Goal: Information Seeking & Learning: Check status

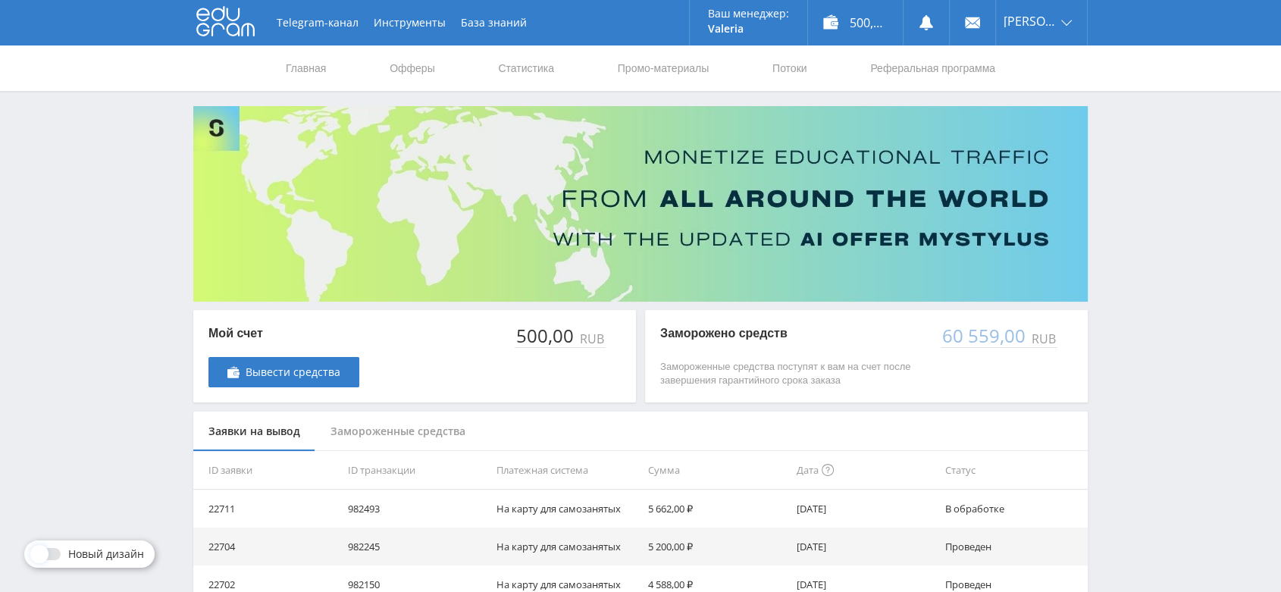
click at [235, 31] on icon at bounding box center [225, 21] width 58 height 30
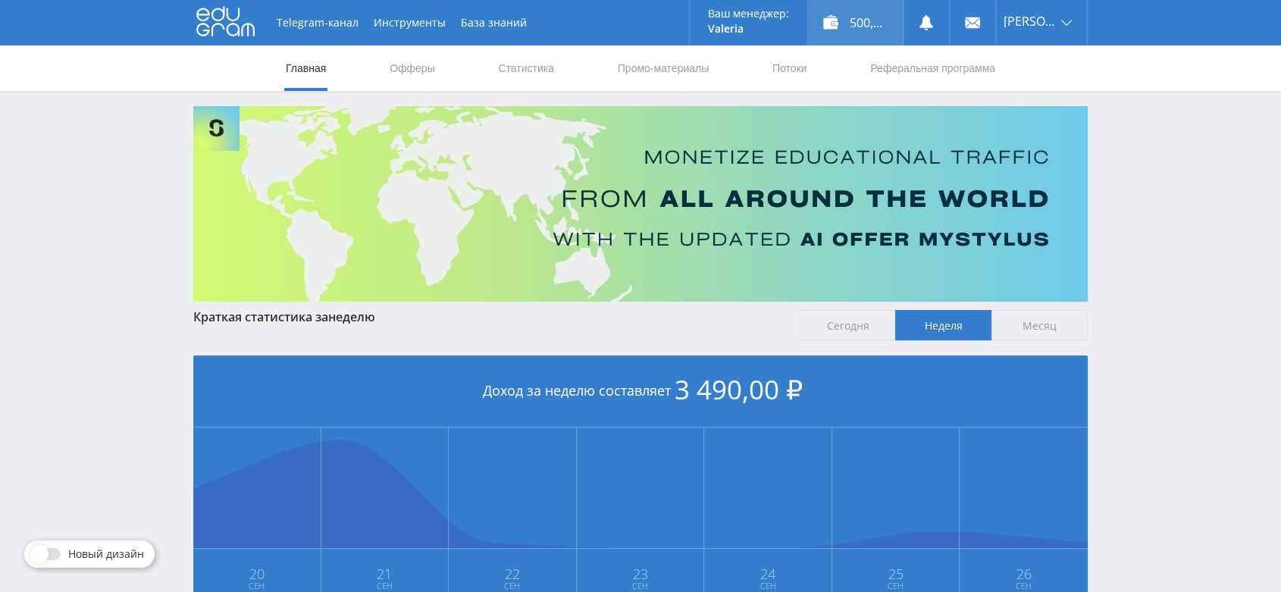
click at [876, 17] on div "500,00 ₽" at bounding box center [855, 22] width 95 height 45
